Goal: Find specific page/section: Find specific page/section

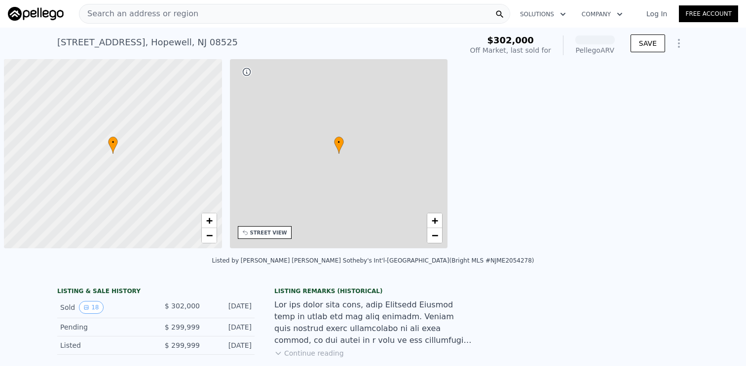
scroll to position [0, 4]
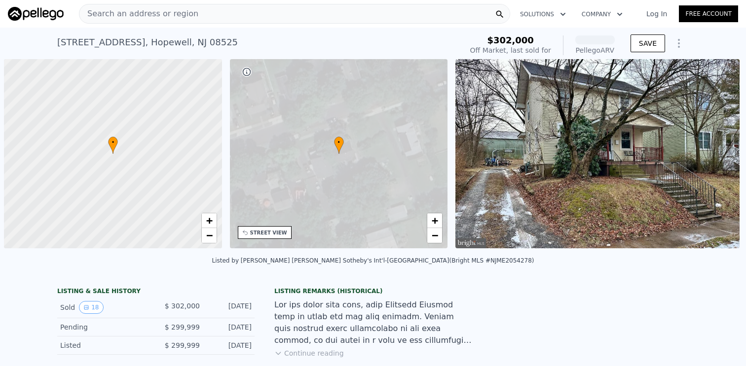
scroll to position [0, 4]
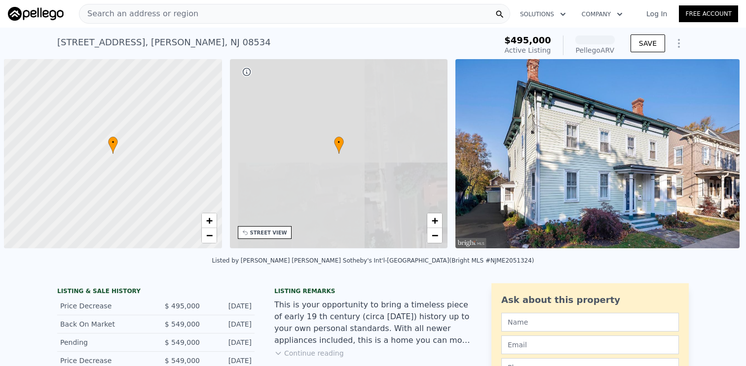
scroll to position [0, 4]
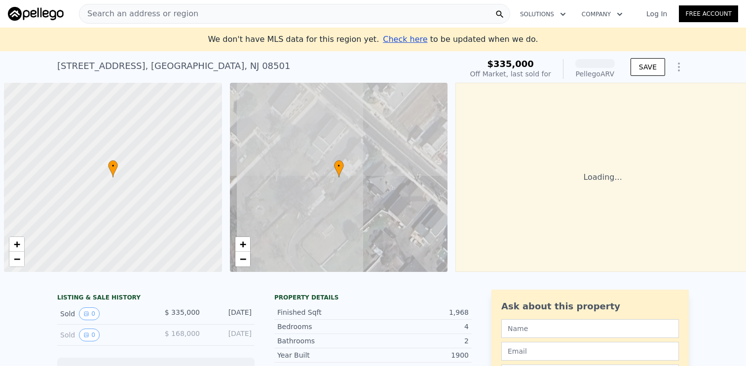
scroll to position [0, 4]
